Goal: Browse casually: Explore the website without a specific task or goal

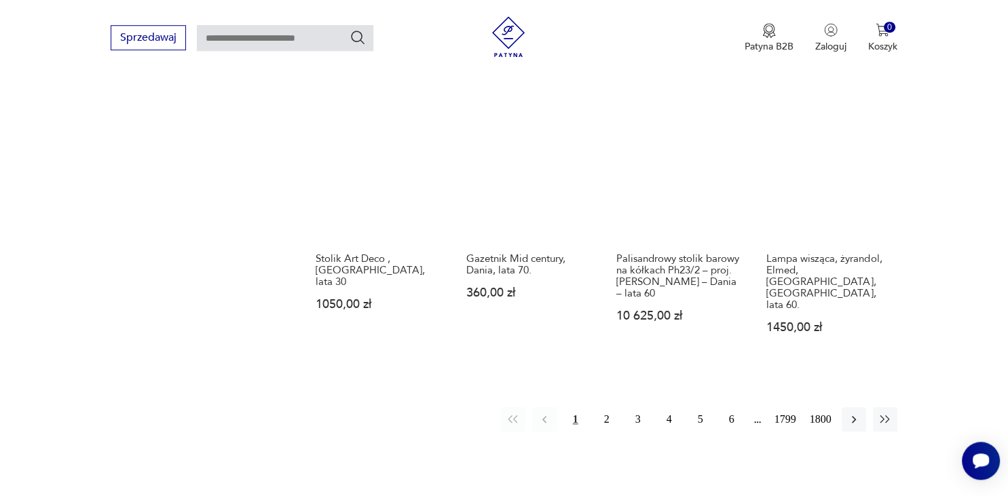
scroll to position [1351, 0]
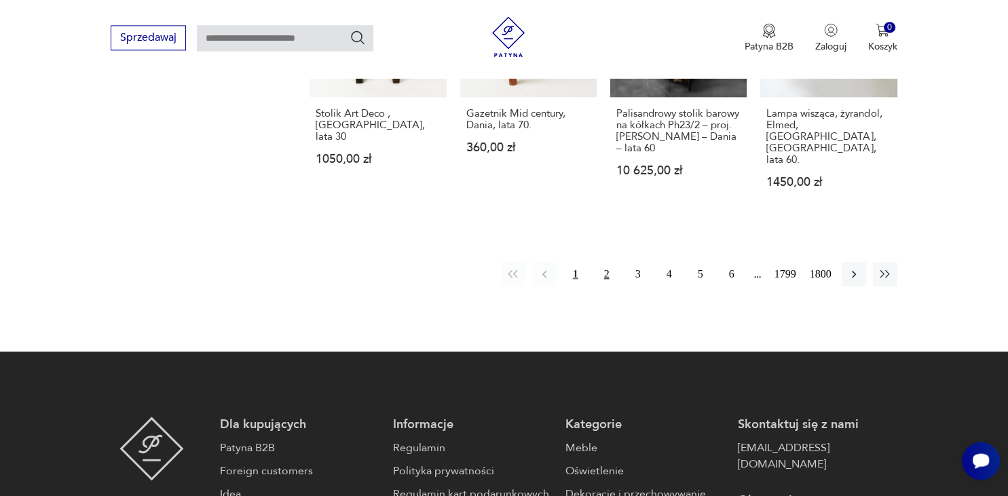
click at [607, 262] on button "2" at bounding box center [607, 274] width 24 height 24
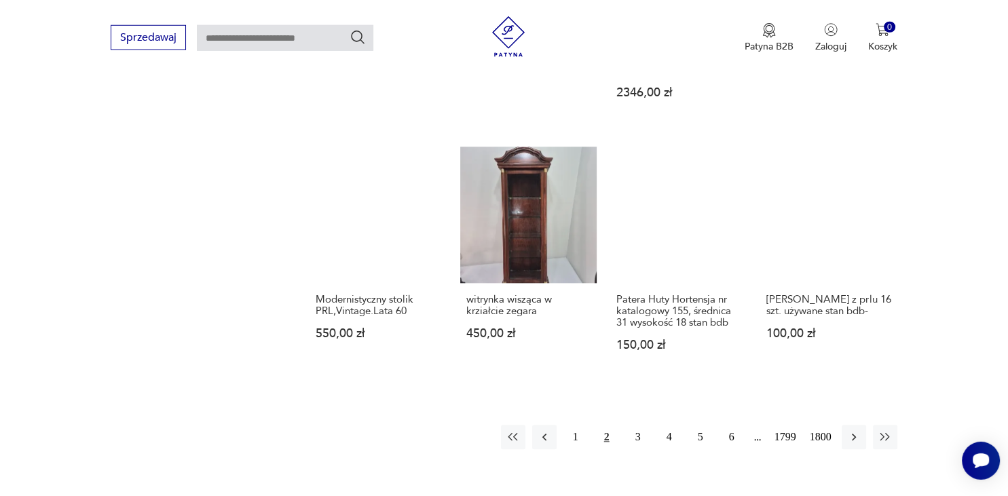
scroll to position [1179, 0]
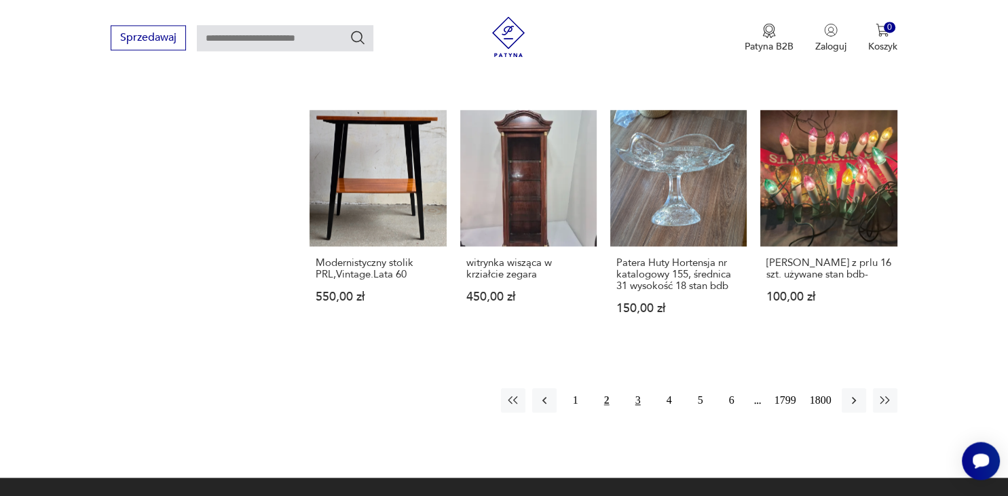
click at [637, 390] on button "3" at bounding box center [638, 400] width 24 height 24
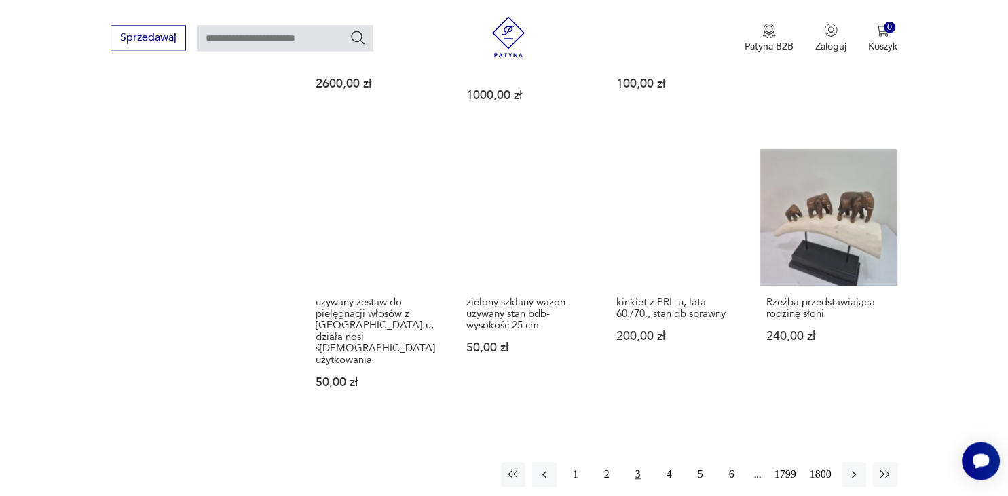
scroll to position [1107, 0]
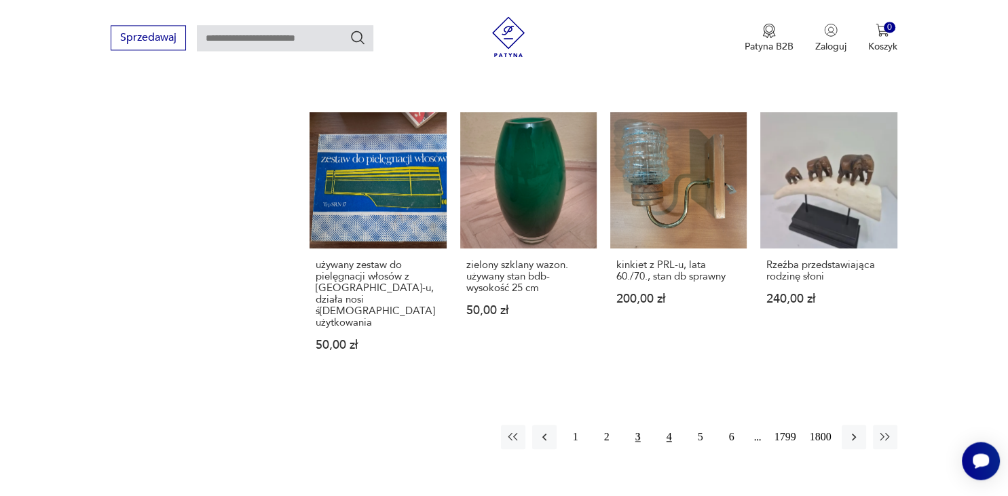
click at [669, 425] on button "4" at bounding box center [669, 437] width 24 height 24
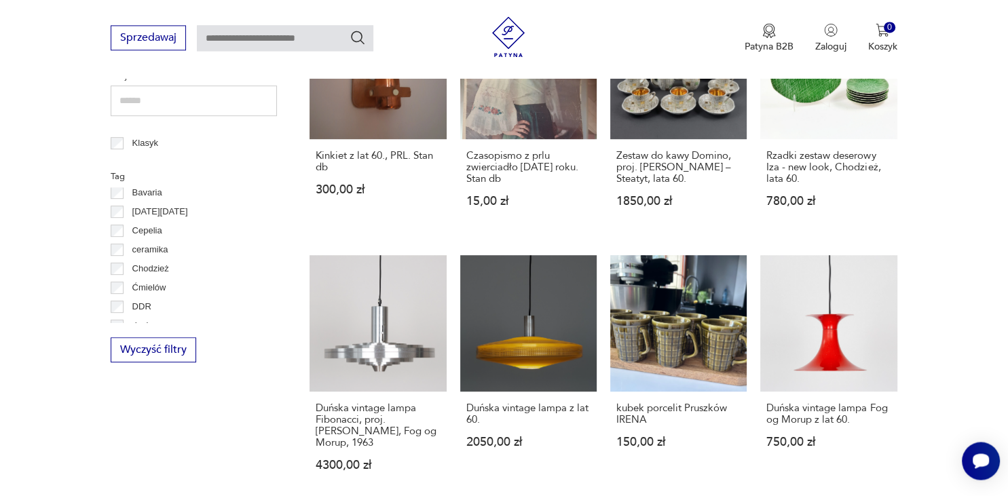
scroll to position [52, 0]
click at [675, 326] on link "kubek porcelit Pruszków IRENA 150,00 zł" at bounding box center [678, 376] width 136 height 242
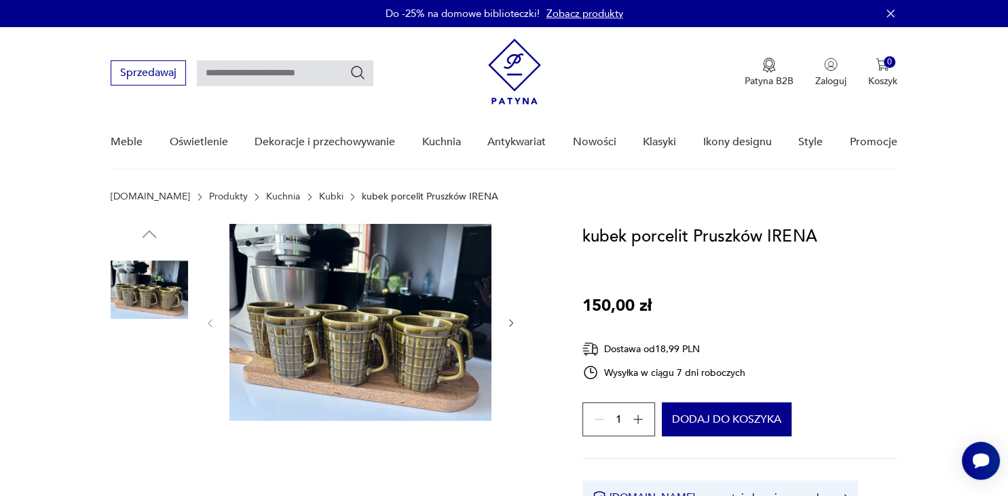
click at [369, 299] on img at bounding box center [360, 322] width 262 height 197
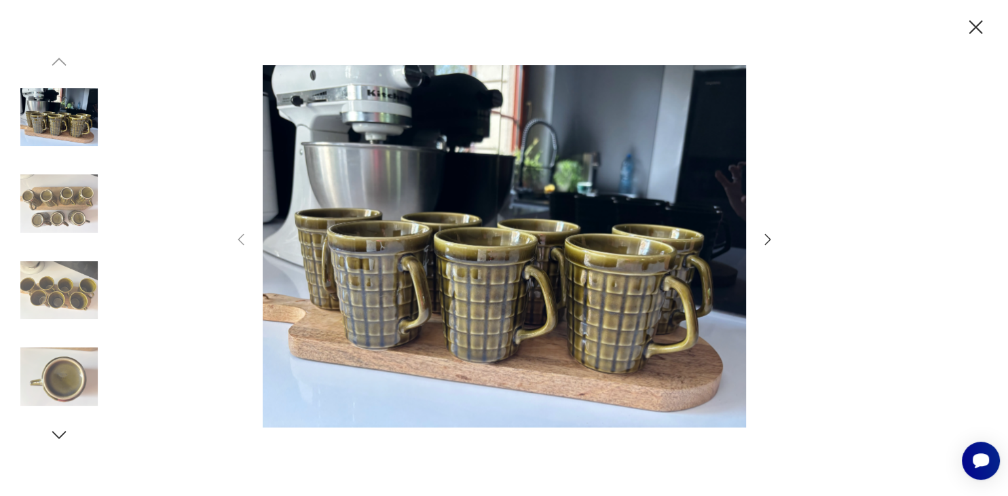
click at [767, 242] on icon "button" at bounding box center [768, 239] width 16 height 16
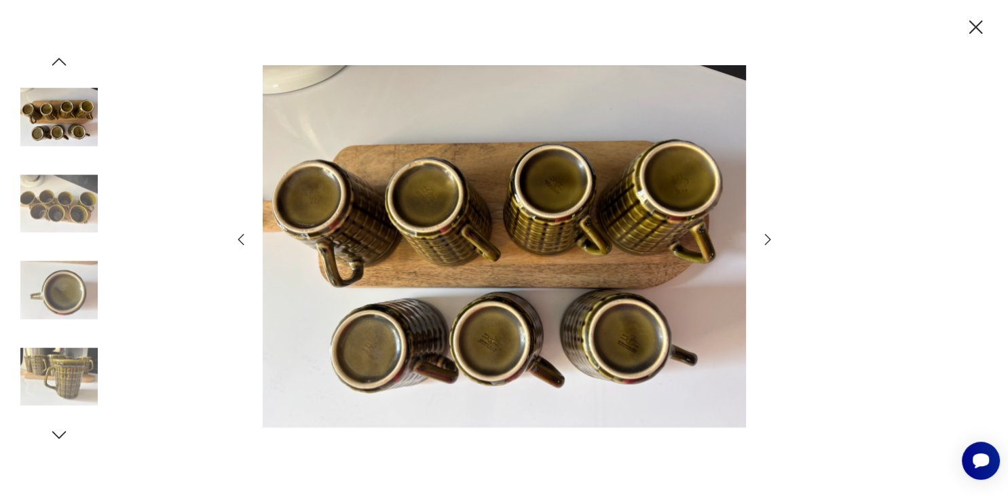
click at [767, 242] on icon "button" at bounding box center [768, 239] width 16 height 16
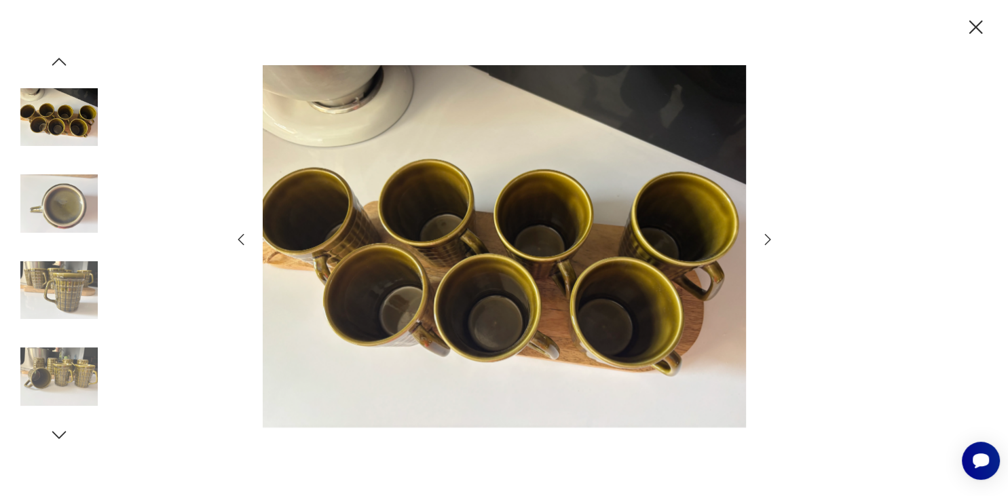
click at [767, 242] on icon "button" at bounding box center [768, 239] width 16 height 16
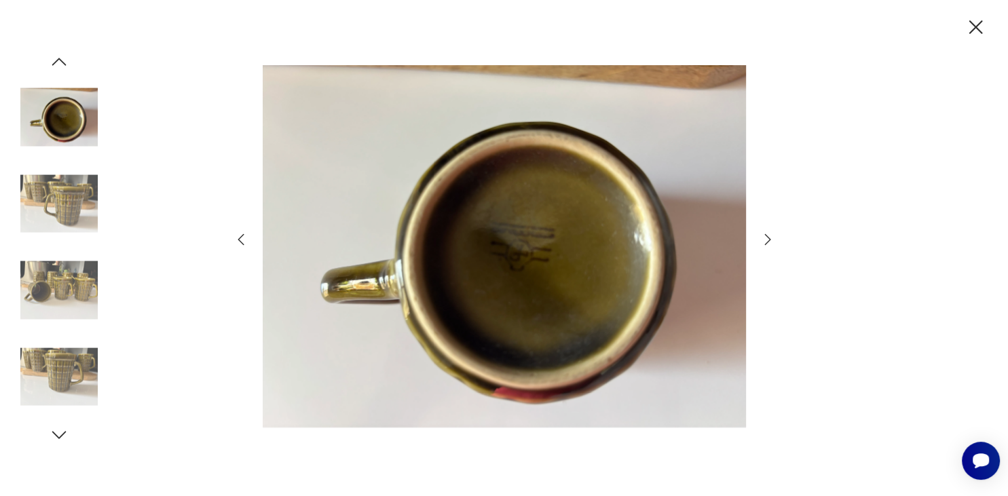
click at [73, 206] on img at bounding box center [58, 203] width 77 height 77
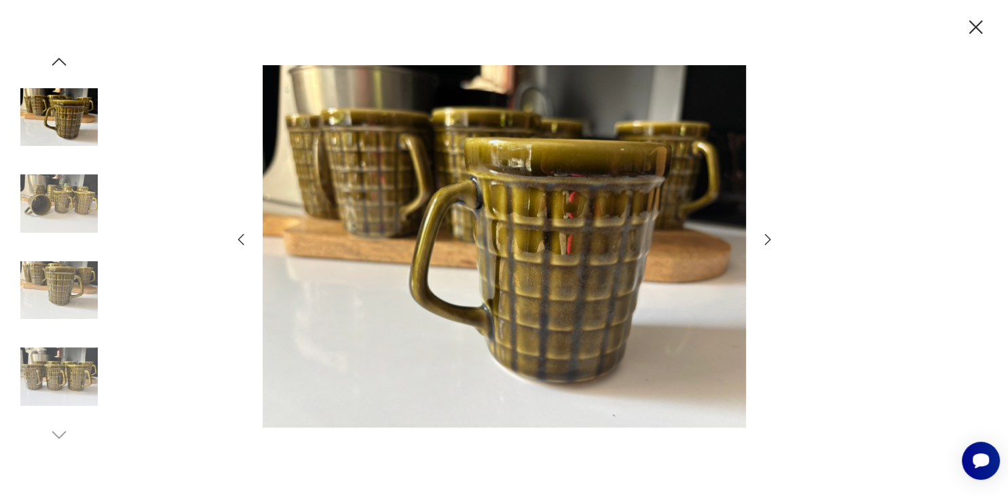
click at [62, 270] on img at bounding box center [58, 290] width 77 height 77
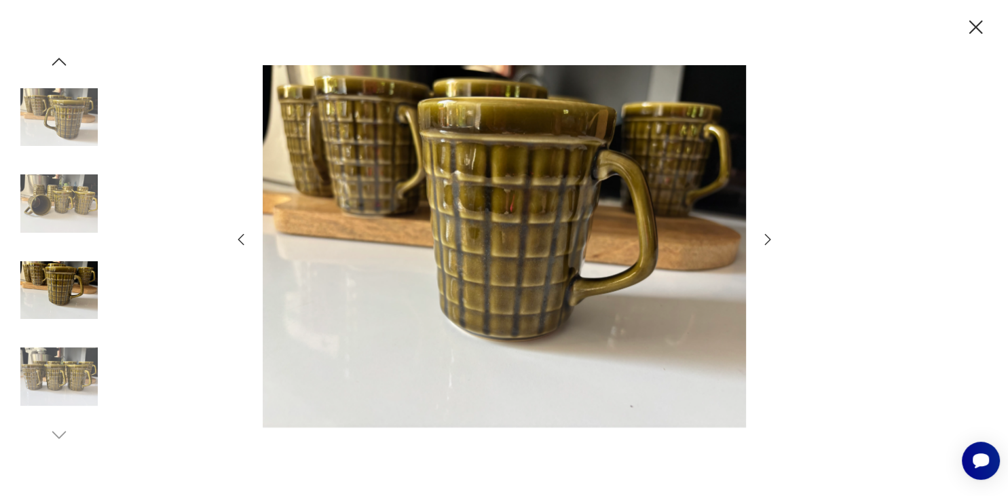
click at [48, 379] on img at bounding box center [58, 376] width 77 height 77
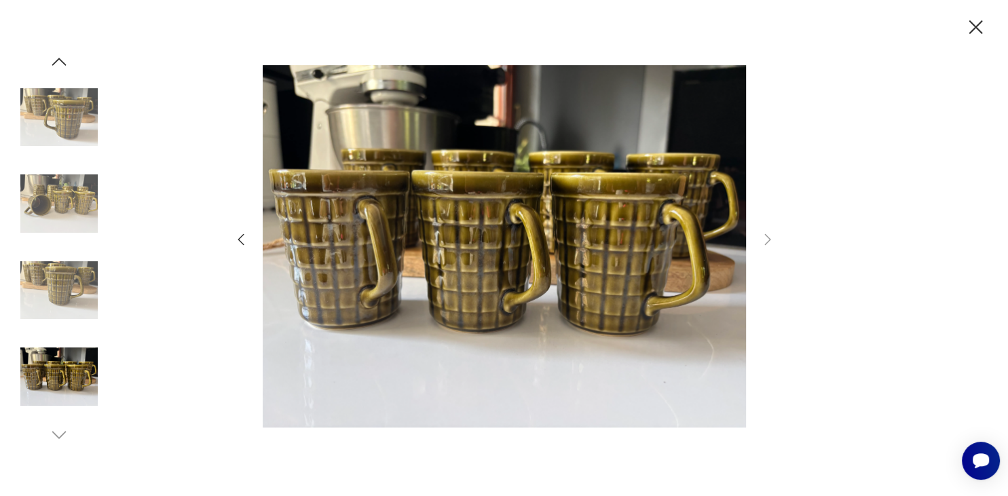
click at [46, 120] on img at bounding box center [58, 117] width 77 height 77
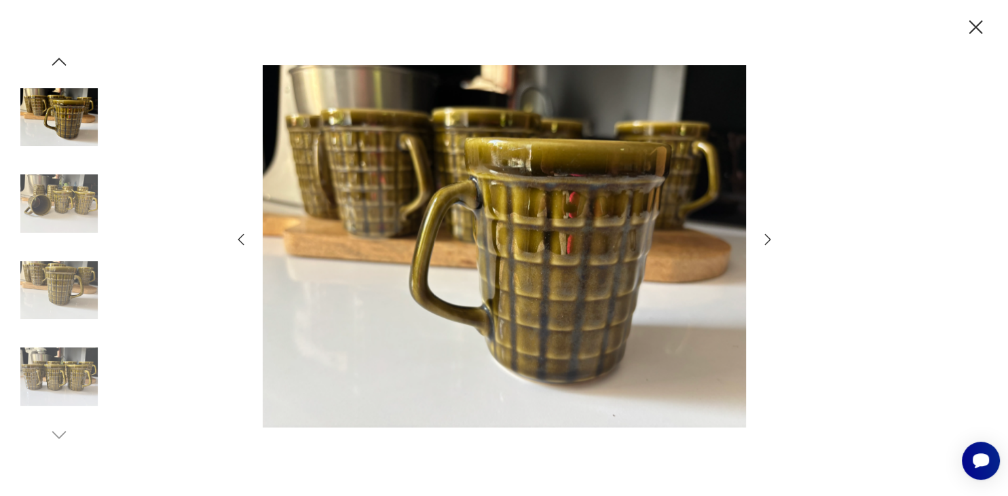
click at [59, 189] on img at bounding box center [58, 203] width 77 height 77
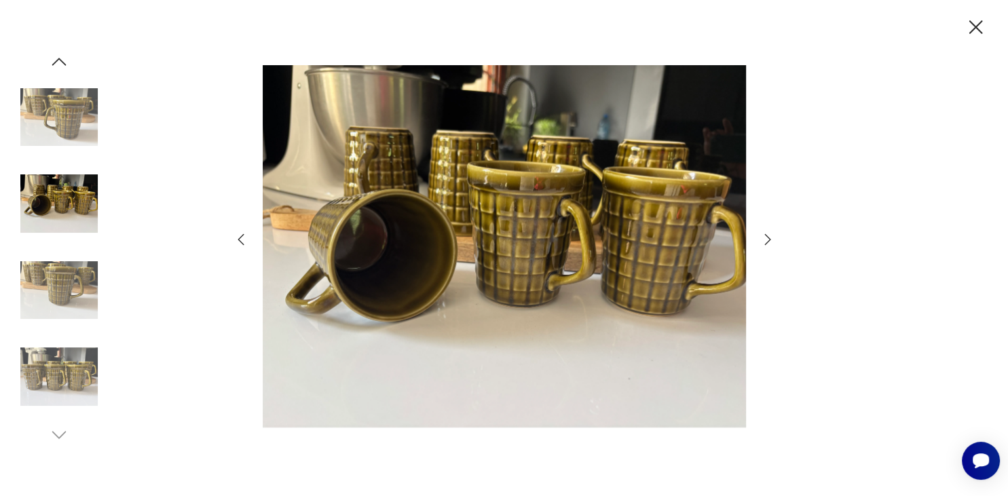
click at [980, 29] on icon "button" at bounding box center [976, 28] width 24 height 24
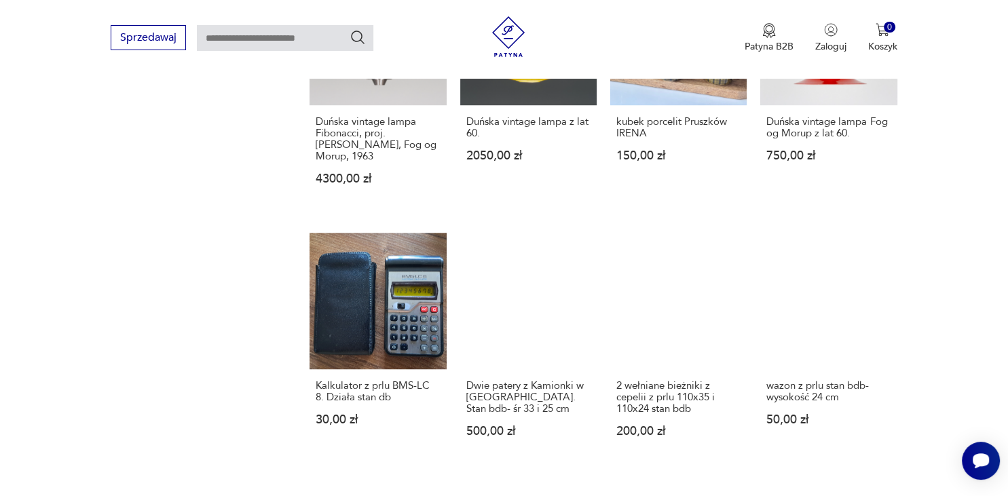
scroll to position [1322, 0]
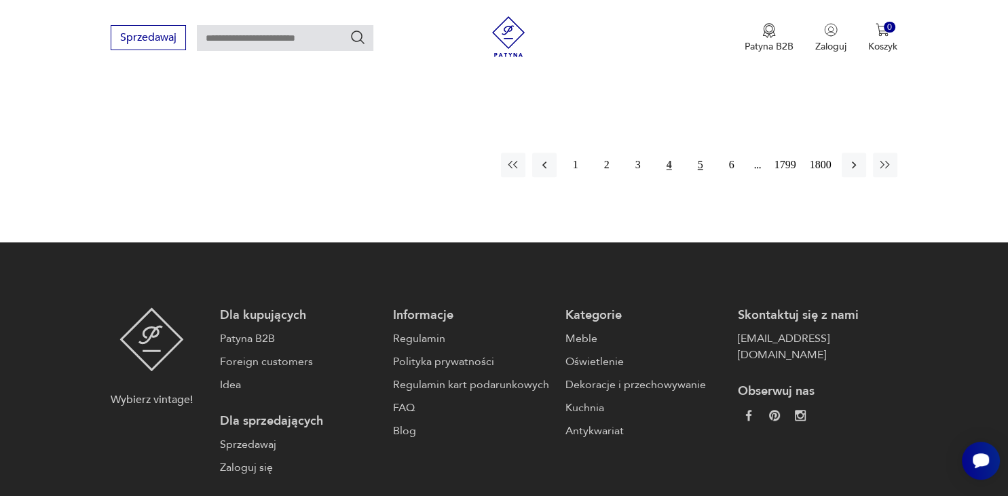
click at [699, 164] on button "5" at bounding box center [700, 165] width 24 height 24
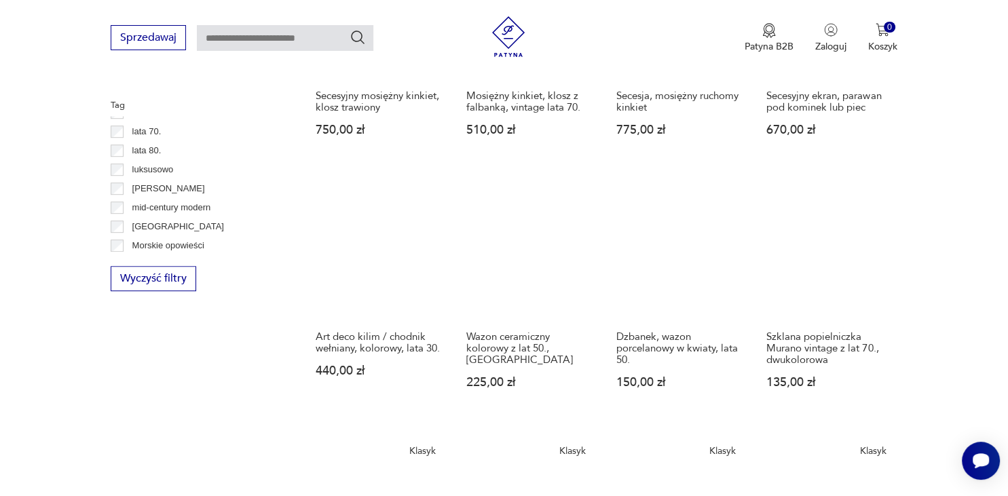
scroll to position [1107, 0]
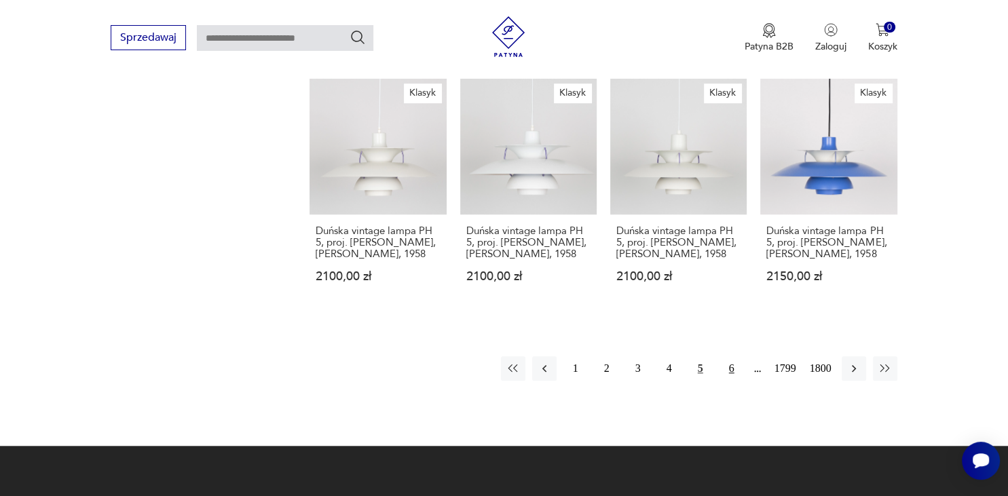
click at [734, 370] on button "6" at bounding box center [732, 368] width 24 height 24
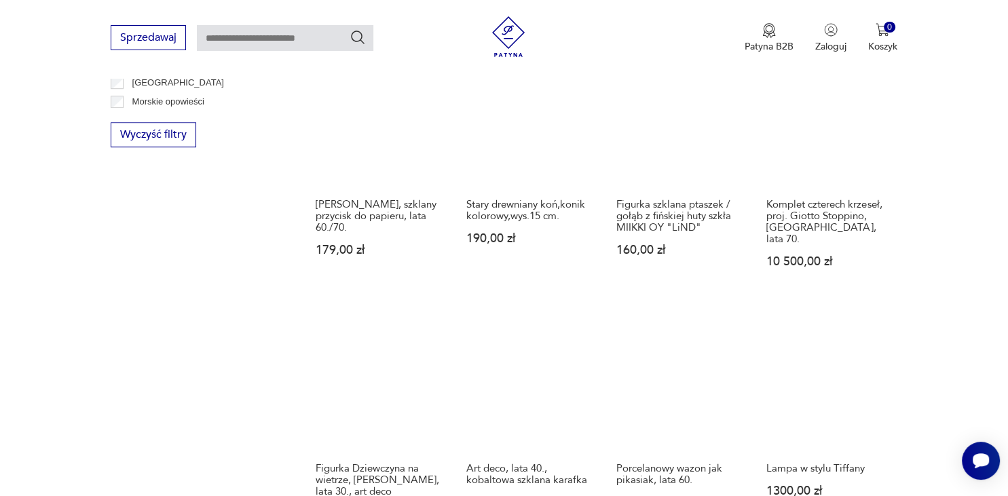
scroll to position [1179, 0]
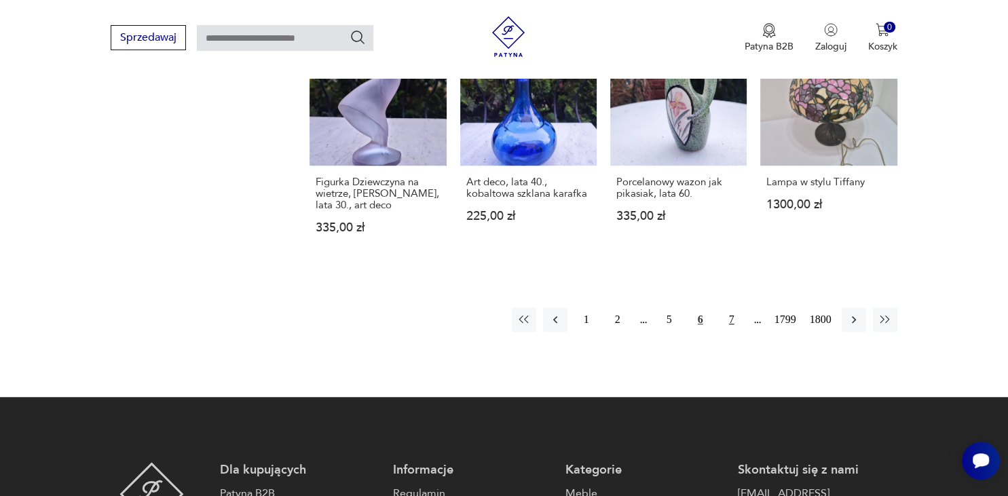
click at [733, 308] on button "7" at bounding box center [732, 320] width 24 height 24
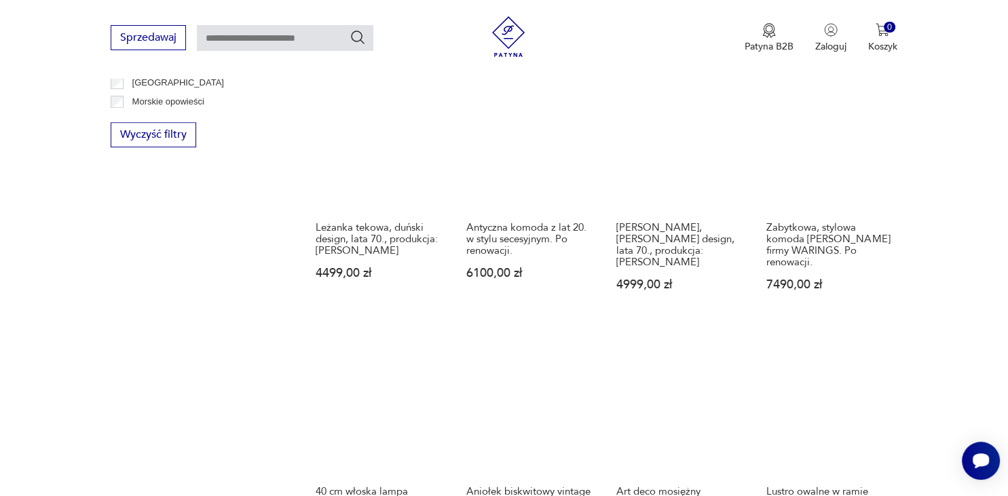
scroll to position [1250, 0]
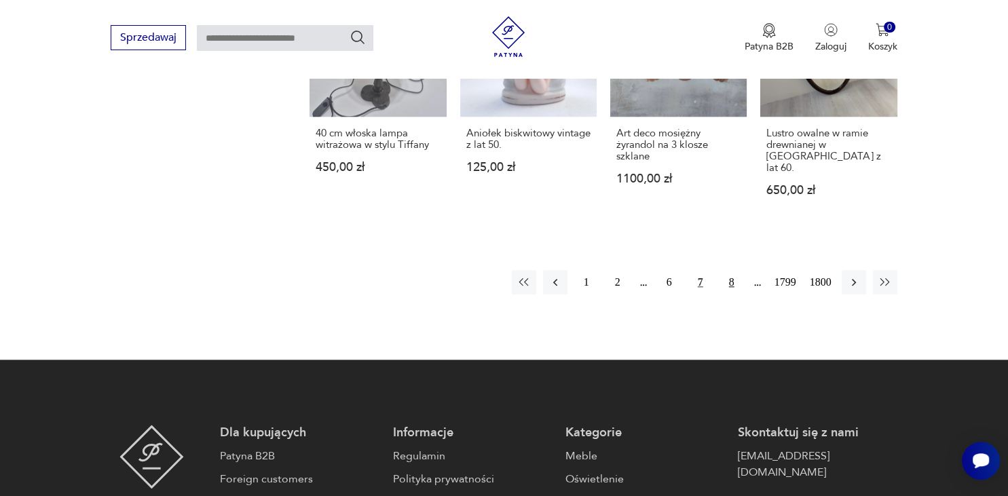
click at [733, 270] on button "8" at bounding box center [732, 282] width 24 height 24
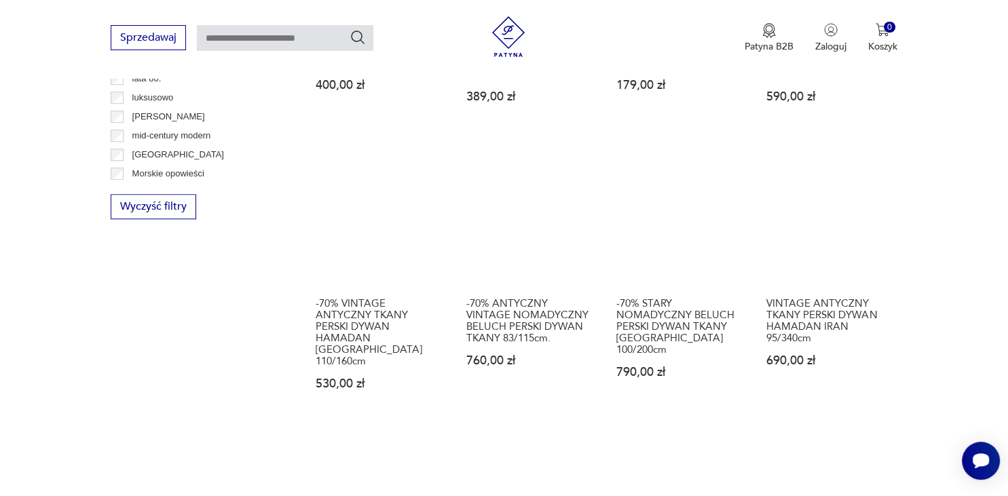
scroll to position [1107, 0]
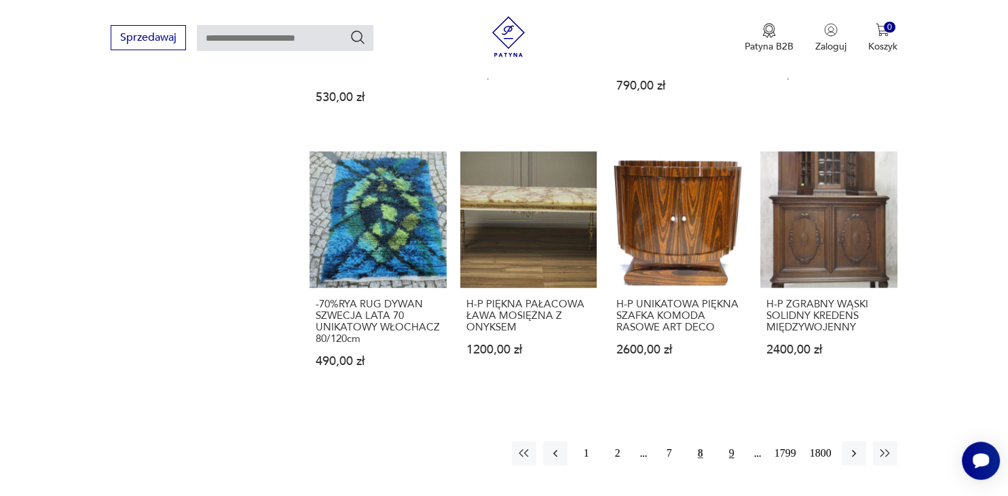
click at [729, 441] on button "9" at bounding box center [732, 453] width 24 height 24
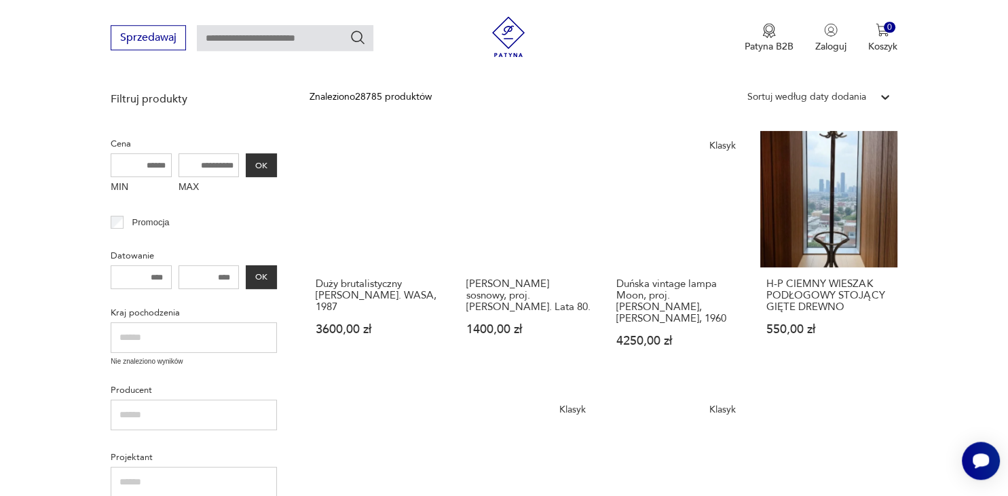
scroll to position [318, 0]
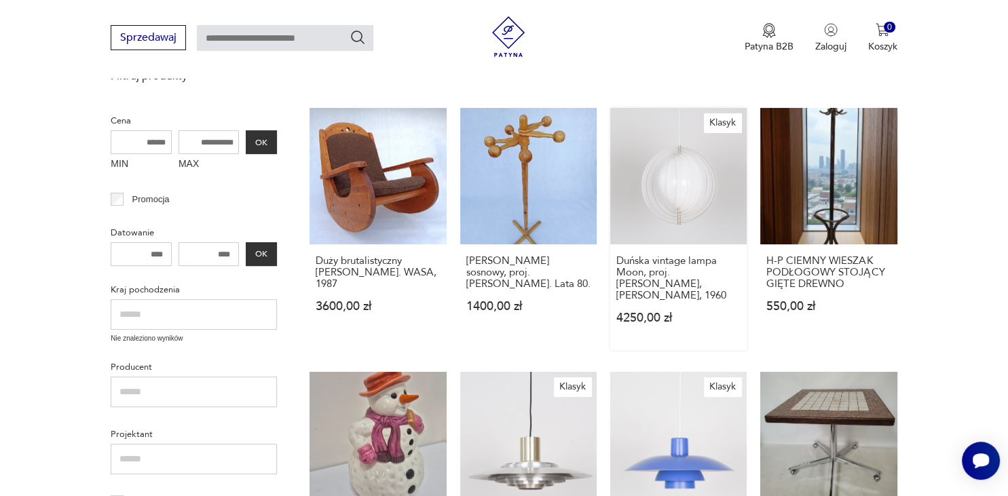
click at [651, 190] on link "Klasyk Duńska vintage lampa Moon, proj. [PERSON_NAME], [PERSON_NAME], 1960 4250…" at bounding box center [678, 229] width 136 height 242
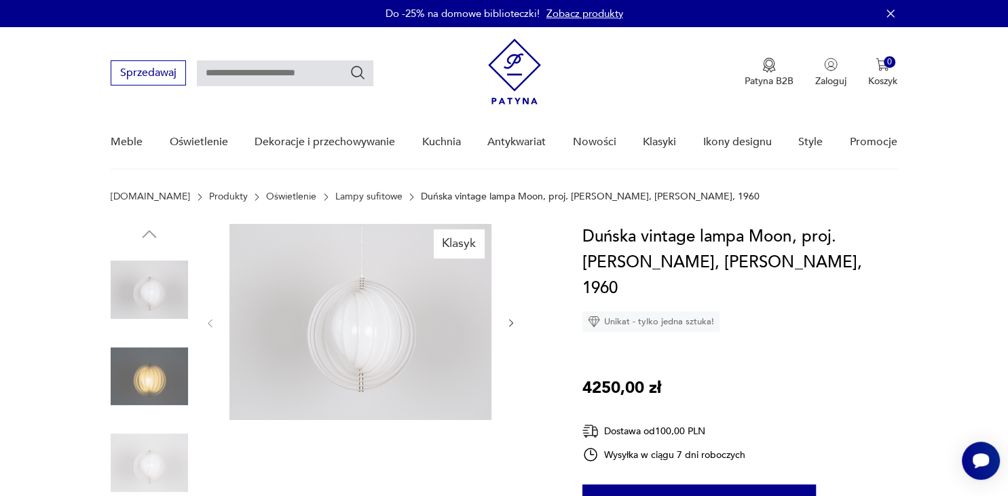
click at [513, 321] on icon "button" at bounding box center [512, 324] width 12 height 12
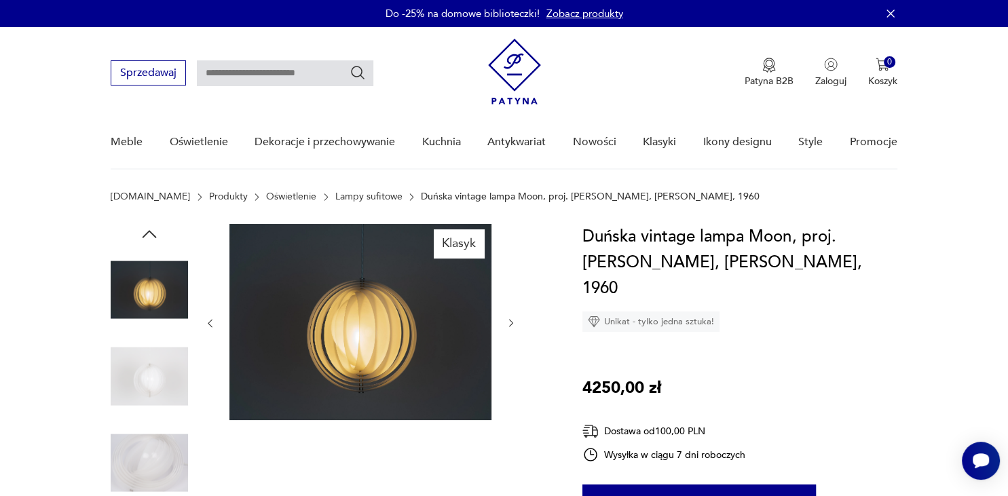
click at [513, 321] on icon "button" at bounding box center [512, 324] width 12 height 12
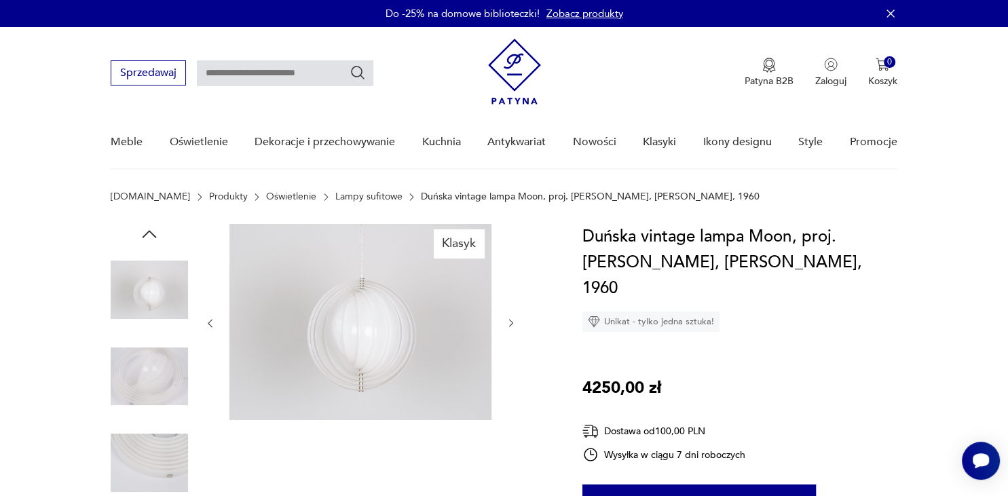
click at [513, 321] on icon "button" at bounding box center [512, 324] width 12 height 12
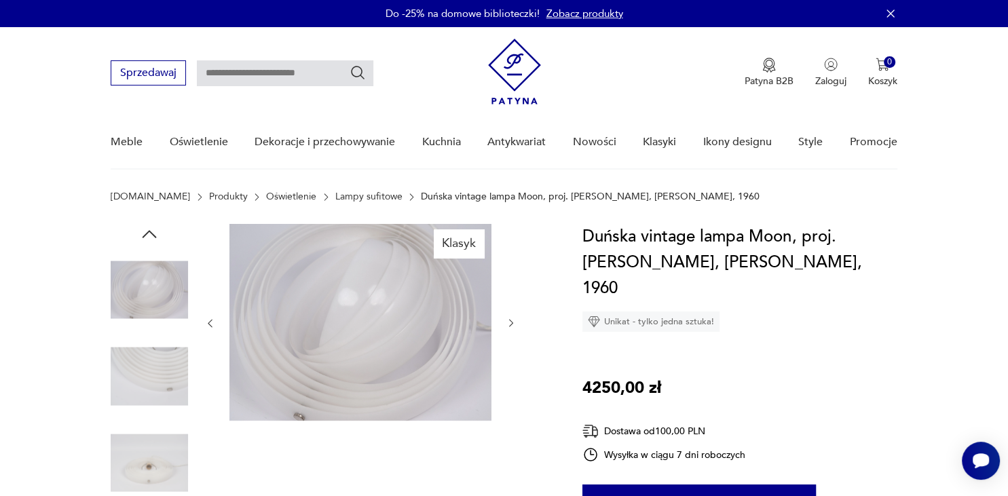
click at [513, 321] on icon "button" at bounding box center [512, 324] width 12 height 12
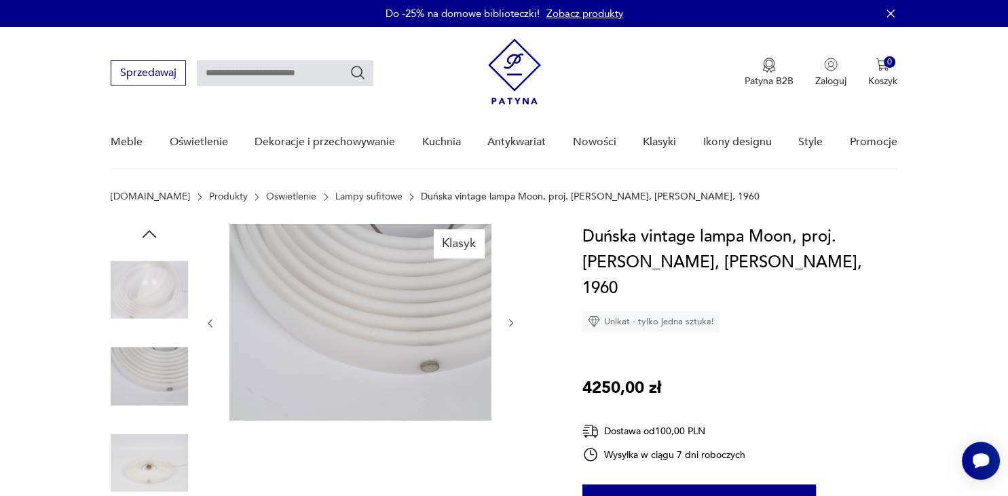
click at [513, 321] on icon "button" at bounding box center [512, 324] width 12 height 12
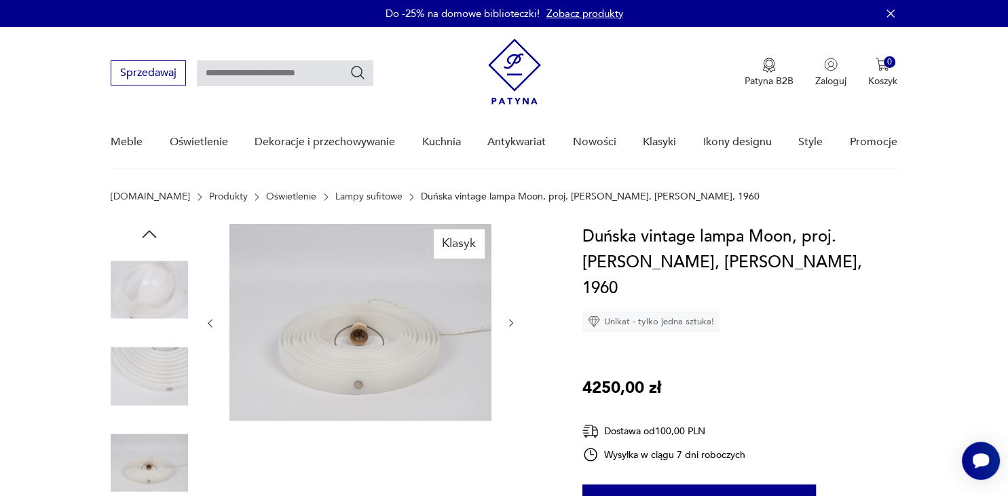
click at [513, 321] on icon "button" at bounding box center [512, 324] width 12 height 12
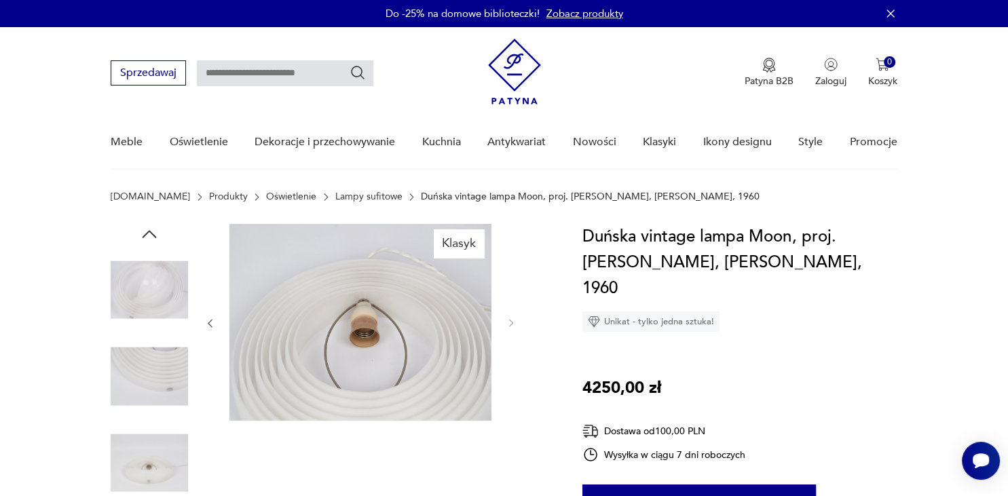
click at [151, 265] on img at bounding box center [149, 289] width 77 height 77
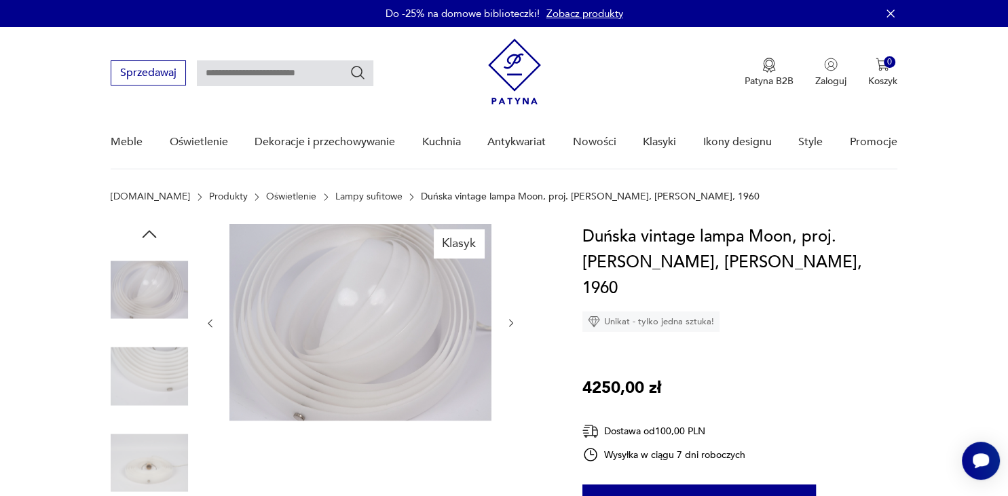
click at [208, 320] on icon "button" at bounding box center [210, 324] width 12 height 12
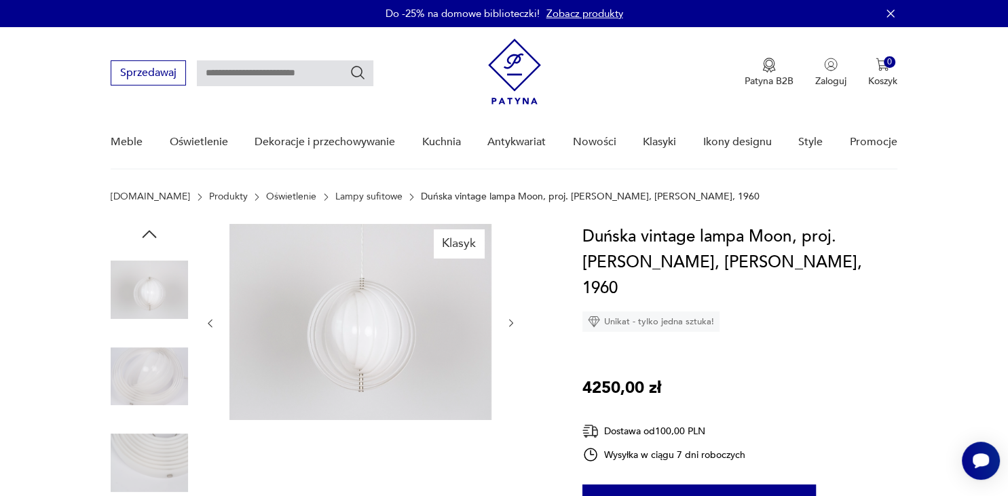
click at [208, 320] on icon "button" at bounding box center [210, 324] width 12 height 12
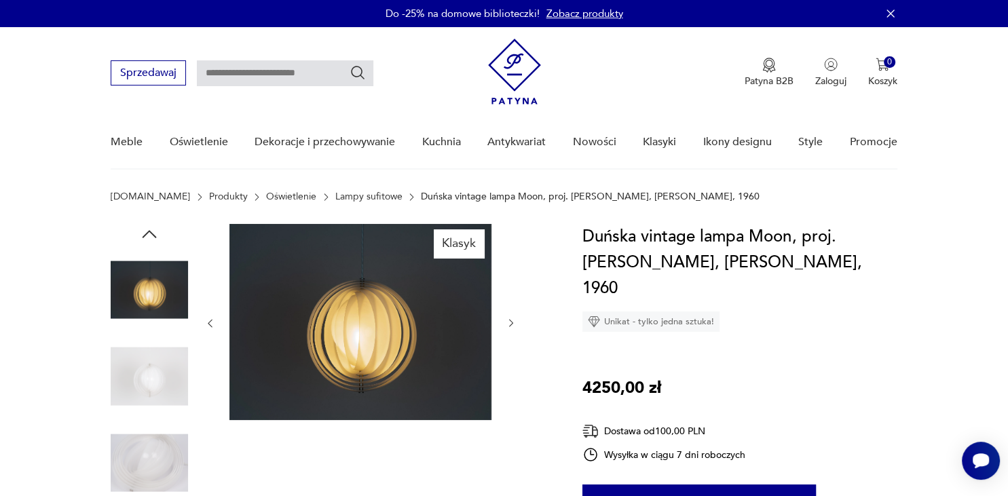
click at [319, 320] on img at bounding box center [360, 322] width 262 height 196
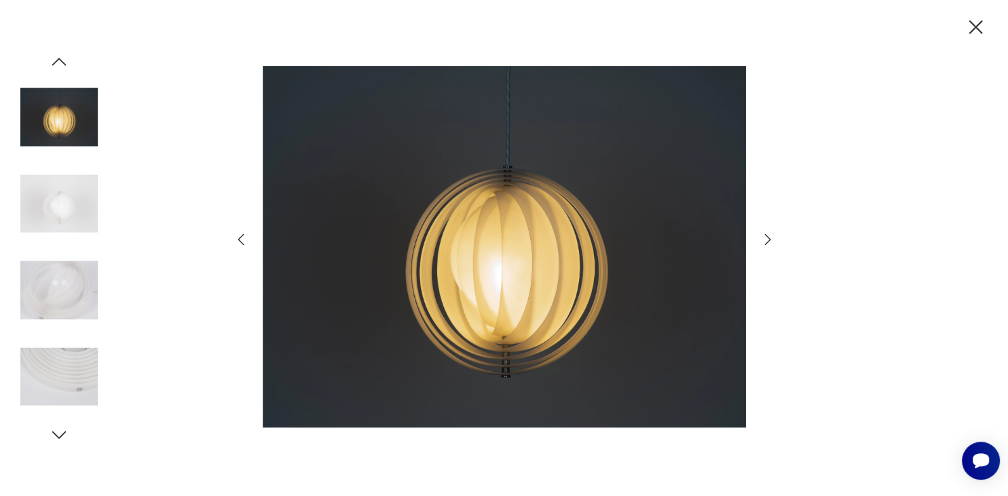
click at [974, 33] on icon "button" at bounding box center [976, 28] width 24 height 24
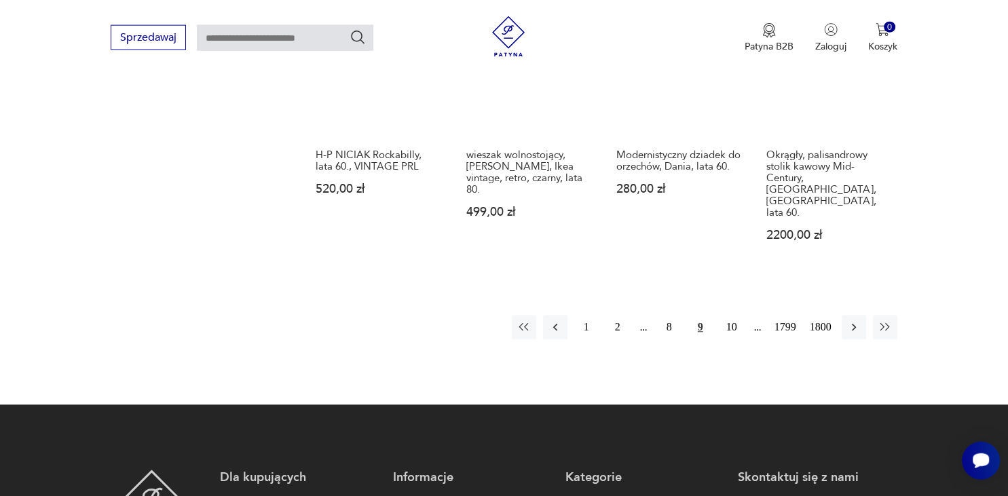
scroll to position [1238, 0]
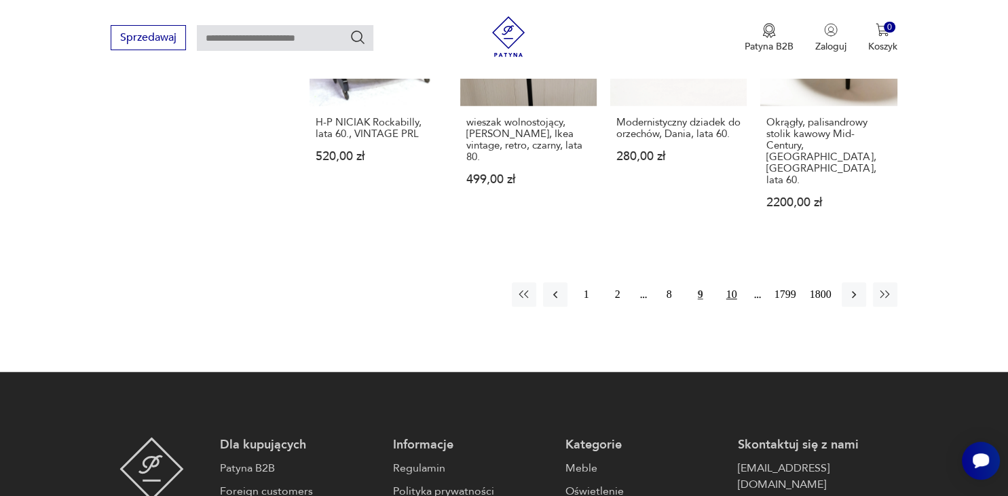
click at [732, 282] on button "10" at bounding box center [732, 294] width 24 height 24
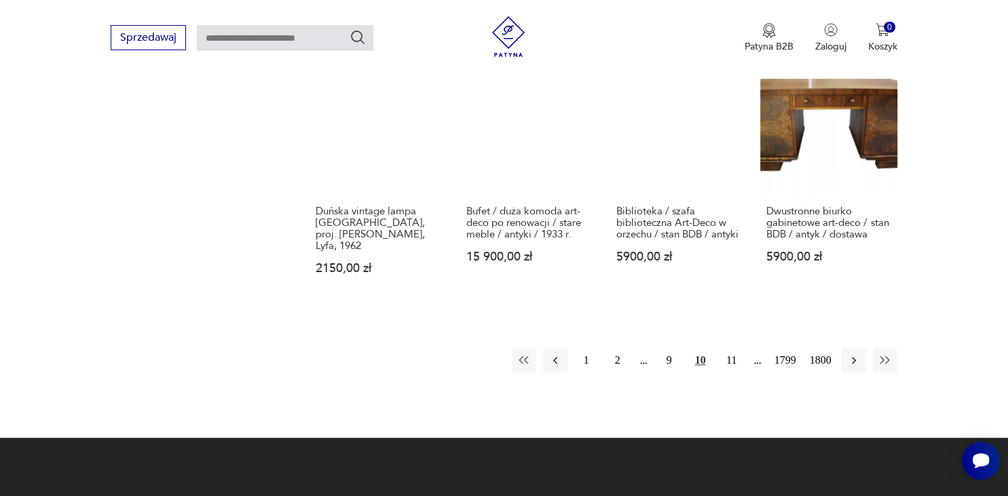
scroll to position [1179, 0]
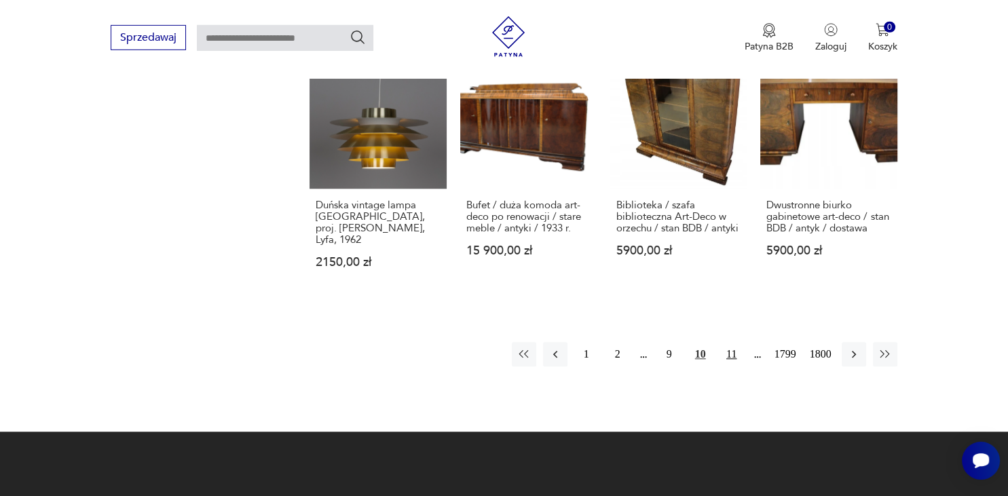
click at [728, 342] on button "11" at bounding box center [732, 354] width 24 height 24
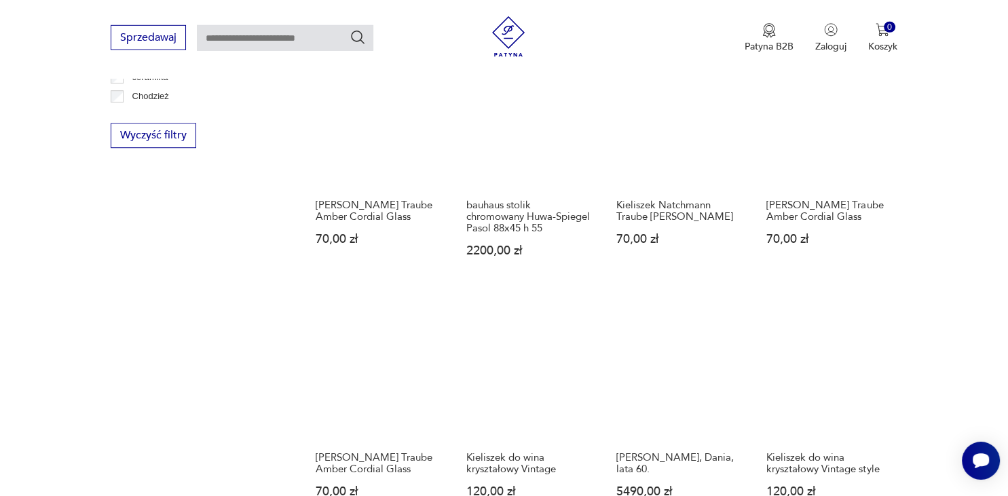
scroll to position [1250, 0]
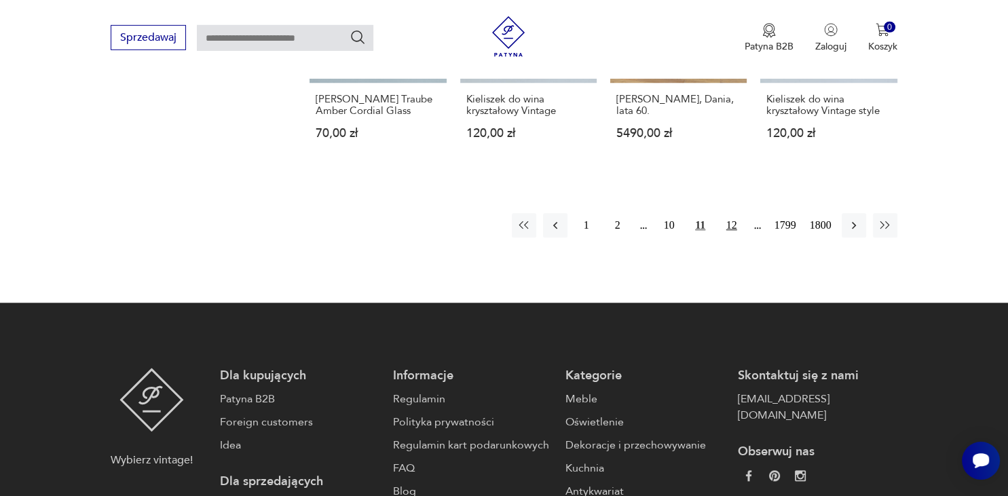
click at [731, 225] on button "12" at bounding box center [732, 225] width 24 height 24
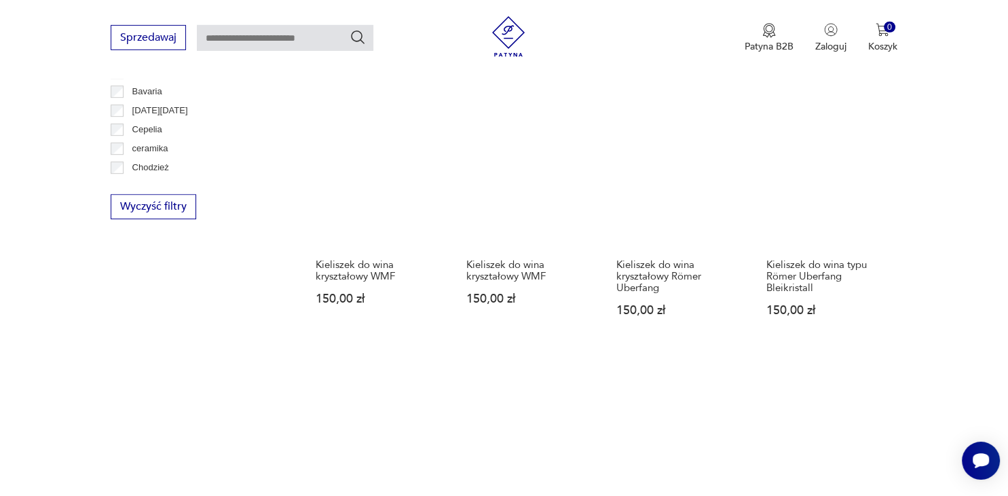
scroll to position [1179, 0]
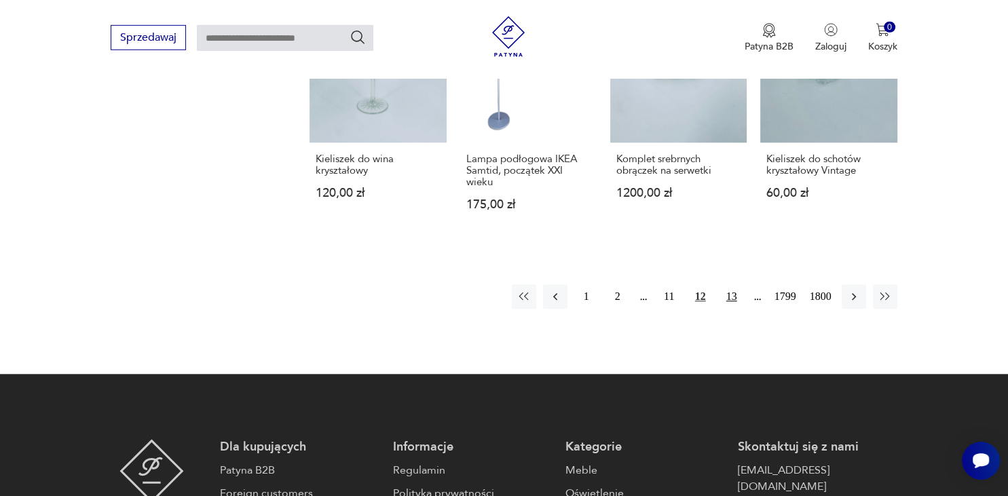
click at [733, 296] on button "13" at bounding box center [732, 296] width 24 height 24
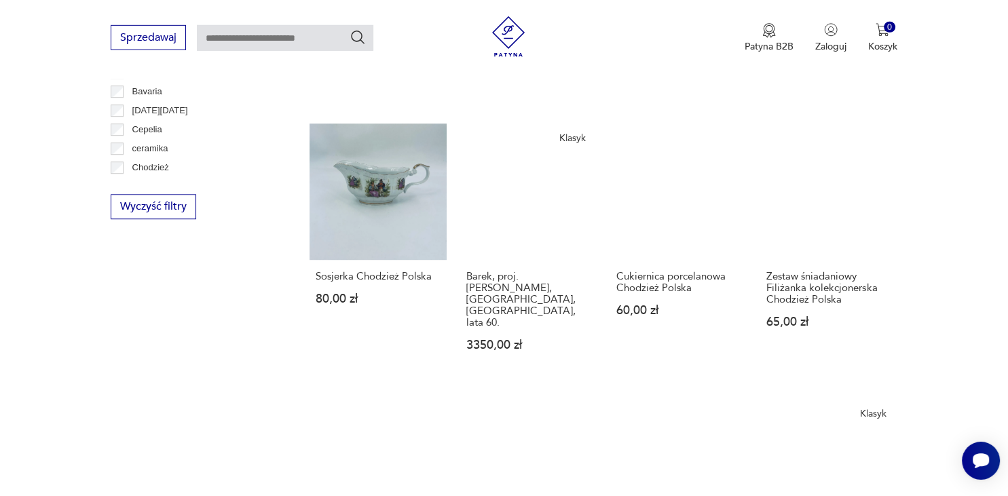
scroll to position [1250, 0]
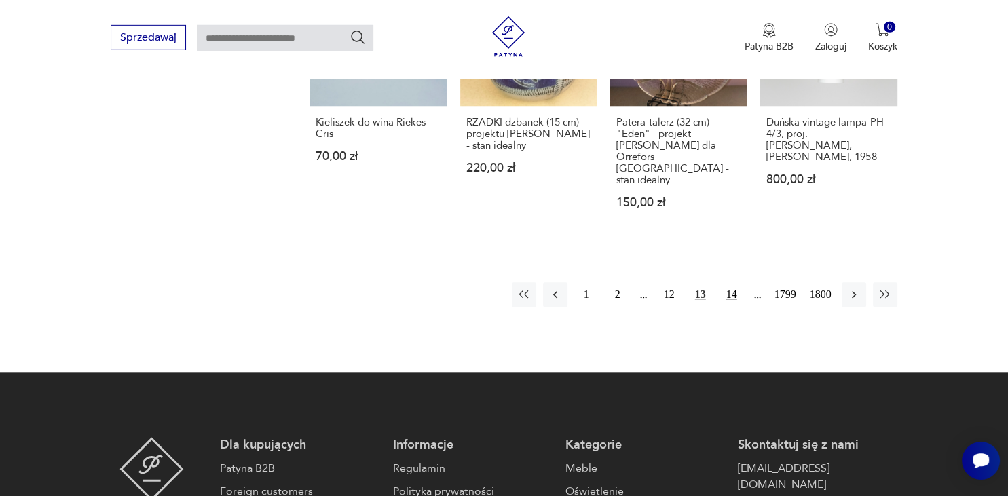
click at [733, 282] on button "14" at bounding box center [732, 294] width 24 height 24
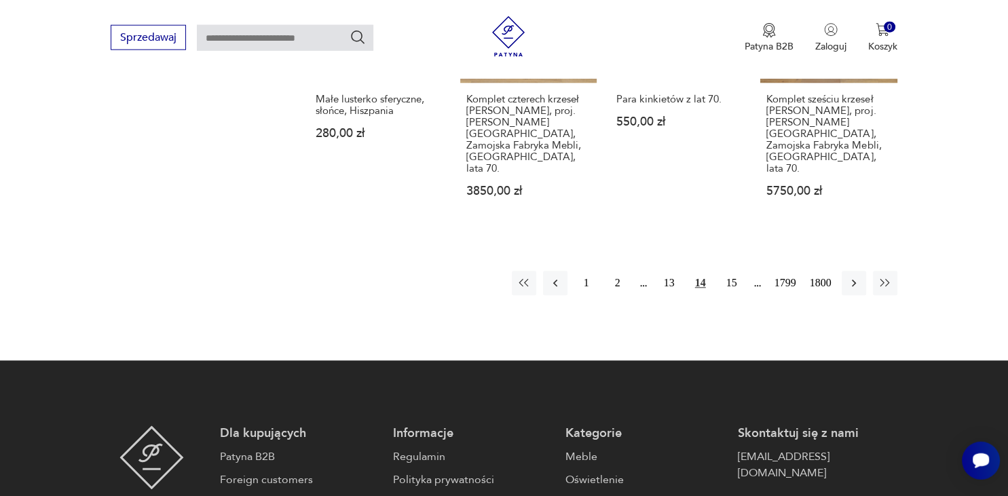
scroll to position [1250, 0]
click at [729, 271] on button "15" at bounding box center [732, 283] width 24 height 24
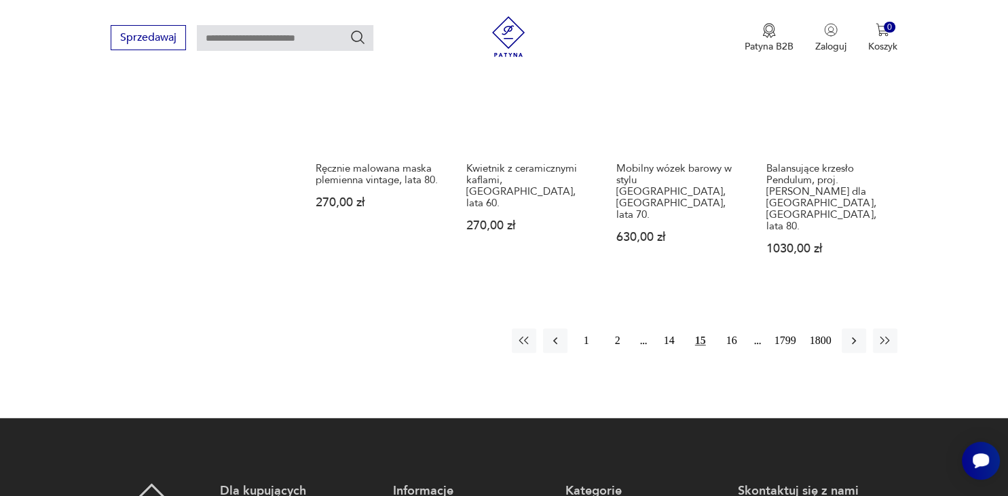
scroll to position [1250, 0]
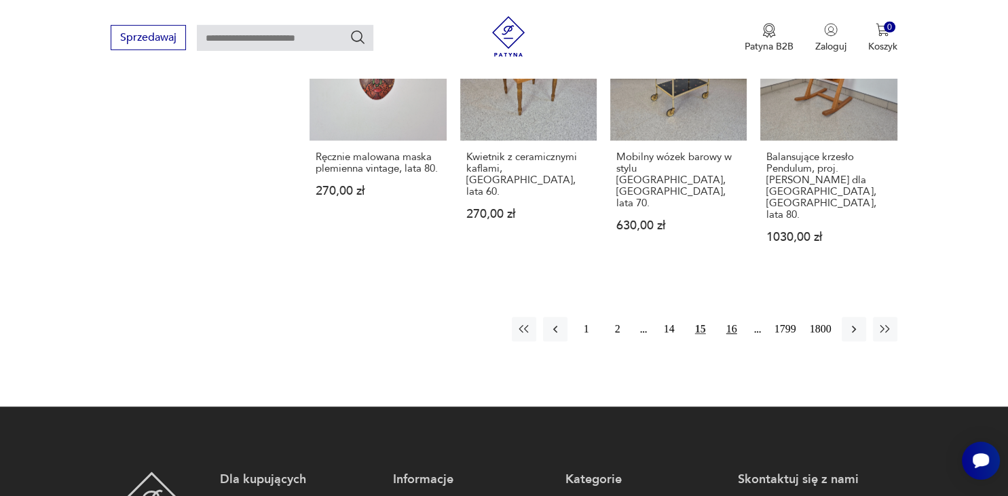
drag, startPoint x: 732, startPoint y: 257, endPoint x: 720, endPoint y: 257, distance: 11.6
click at [732, 317] on button "16" at bounding box center [732, 329] width 24 height 24
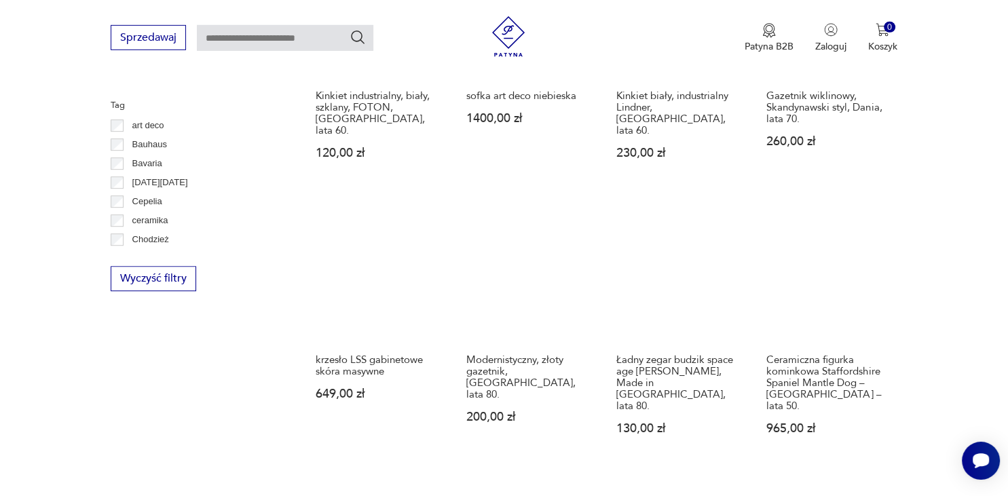
scroll to position [1035, 0]
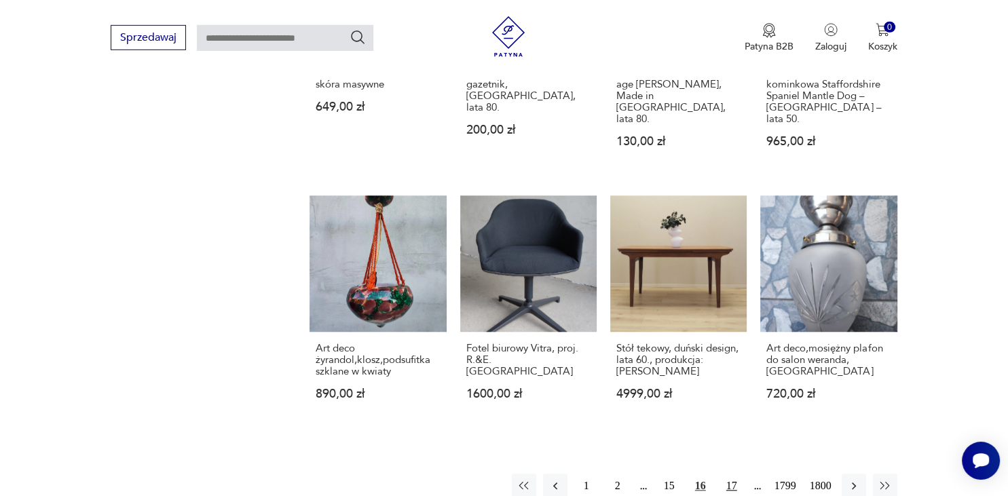
click at [730, 474] on button "17" at bounding box center [732, 486] width 24 height 24
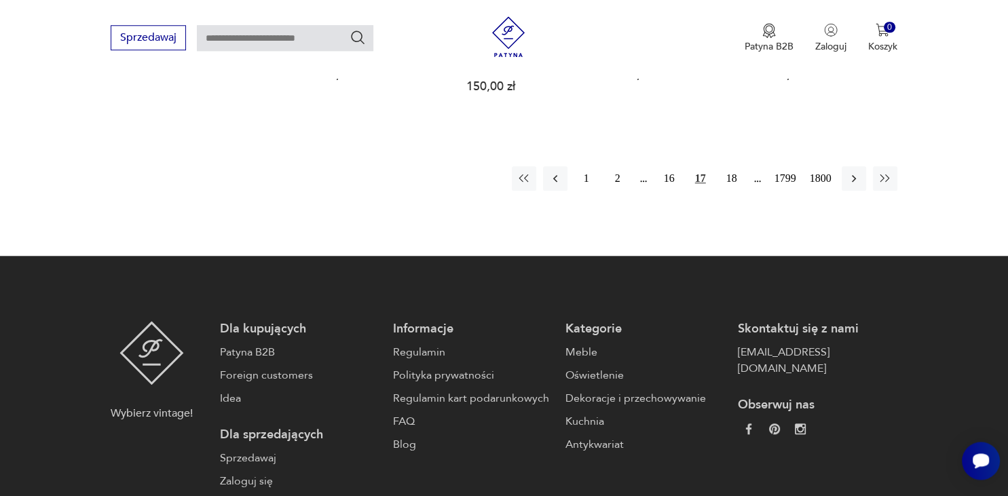
scroll to position [1322, 0]
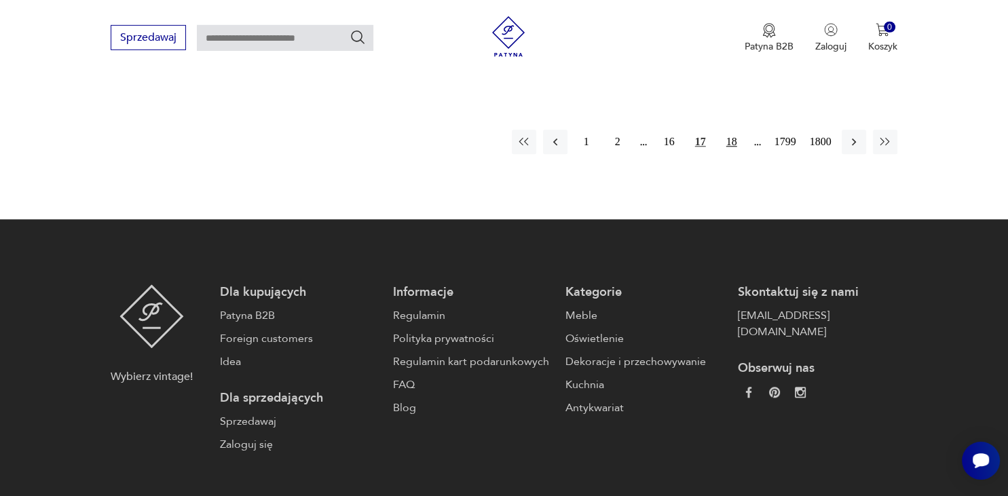
click at [732, 130] on button "18" at bounding box center [732, 142] width 24 height 24
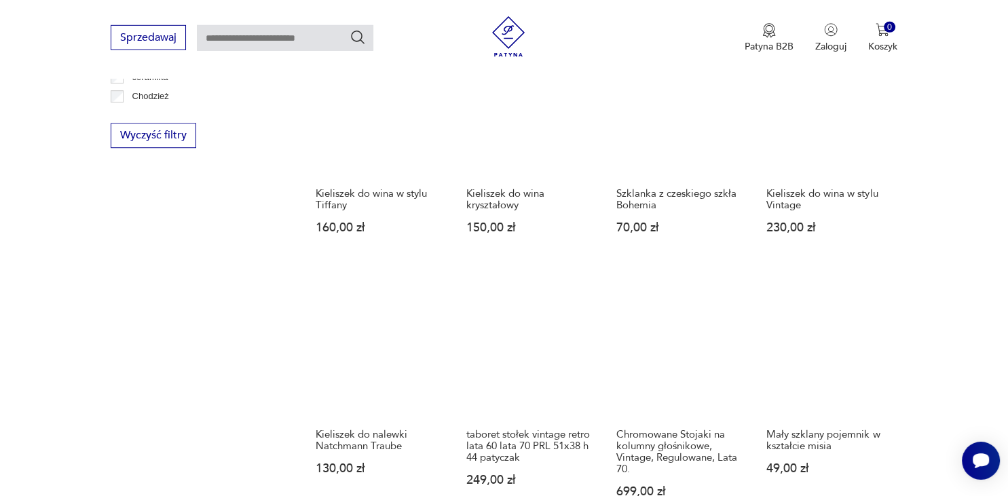
scroll to position [1250, 0]
